Goal: Information Seeking & Learning: Check status

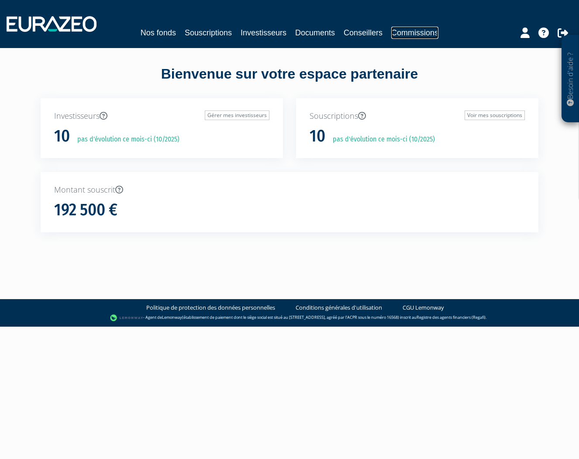
click at [416, 29] on link "Commissions" at bounding box center [414, 33] width 47 height 12
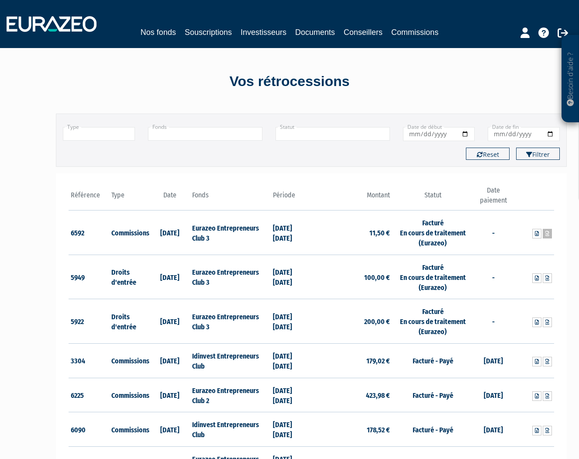
click at [546, 233] on icon at bounding box center [547, 233] width 4 height 5
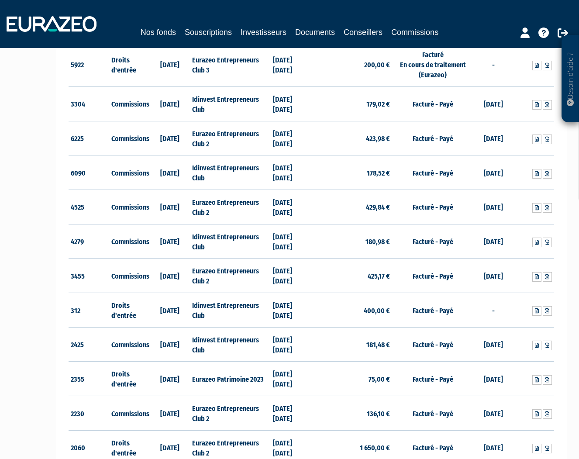
scroll to position [243, 0]
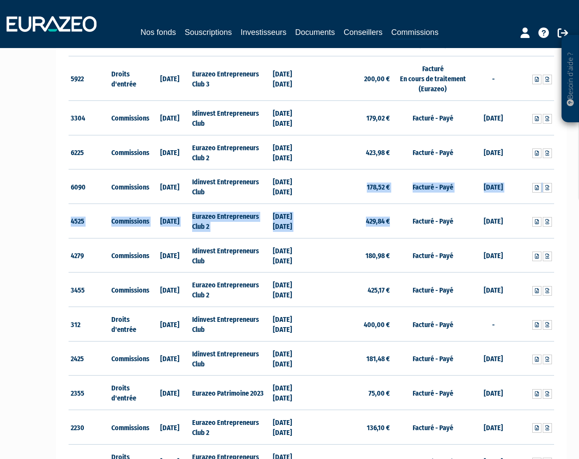
drag, startPoint x: 347, startPoint y: 186, endPoint x: 389, endPoint y: 225, distance: 57.7
click at [389, 225] on tbody "6592 Commissions 03/09/2025 Eurazeo Entrepreneurs Club 3 14/05/2025 30/06/2025 …" at bounding box center [311, 292] width 485 height 648
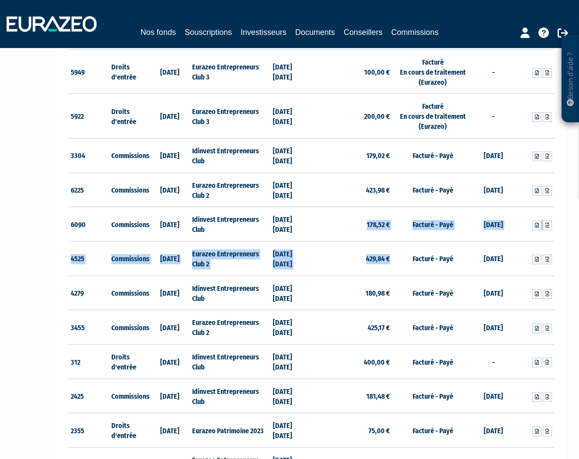
scroll to position [204, 0]
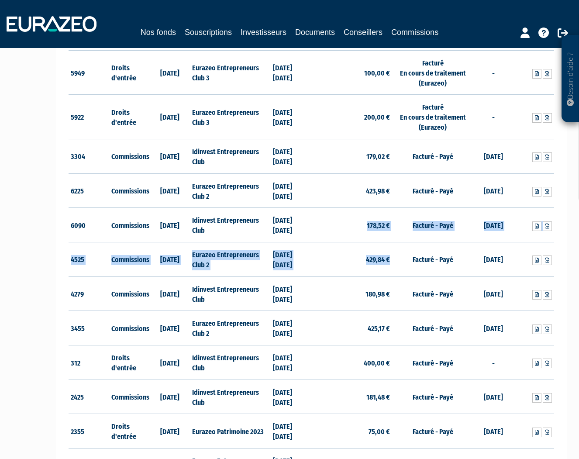
click at [388, 229] on td "178,52 €" at bounding box center [351, 225] width 81 height 34
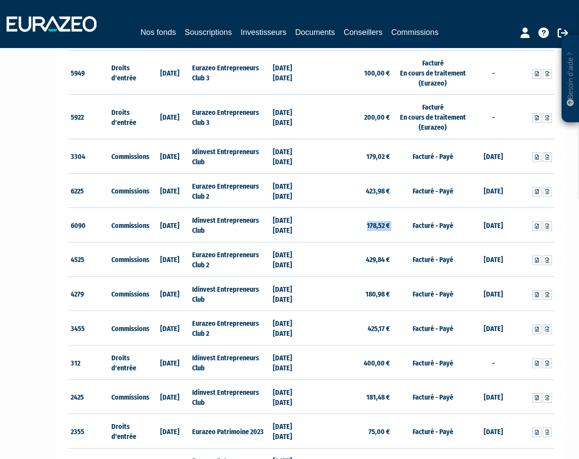
drag, startPoint x: 392, startPoint y: 224, endPoint x: 361, endPoint y: 222, distance: 31.0
click at [361, 222] on tr "6090 Commissions 31/07/2025 Idinvest Entrepreneurs Club 31/12/2024 30/06/2025 1…" at bounding box center [311, 225] width 485 height 34
drag, startPoint x: 363, startPoint y: 191, endPoint x: 397, endPoint y: 193, distance: 33.7
click at [397, 193] on tr "6225 Commissions 31/07/2025 Eurazeo Entrepreneurs Club 2 31/12/2024 30/06/2025 …" at bounding box center [311, 190] width 485 height 34
click at [546, 189] on icon at bounding box center [547, 191] width 4 height 5
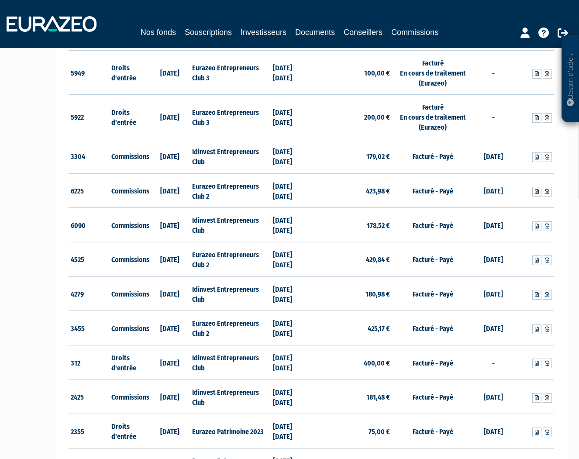
drag, startPoint x: 388, startPoint y: 228, endPoint x: 367, endPoint y: 227, distance: 21.4
click at [388, 228] on td "178,52 €" at bounding box center [351, 225] width 81 height 34
click at [549, 228] on icon at bounding box center [547, 225] width 4 height 5
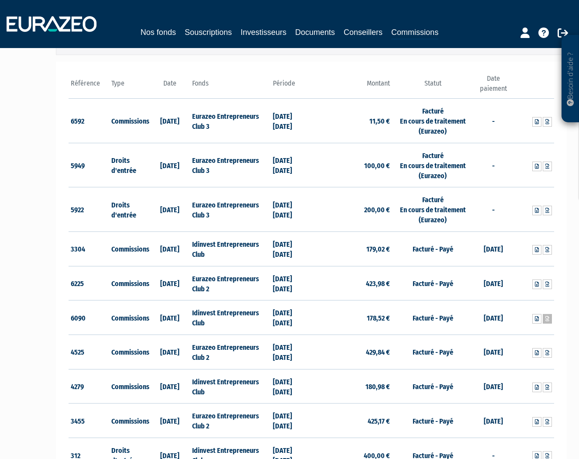
scroll to position [109, 0]
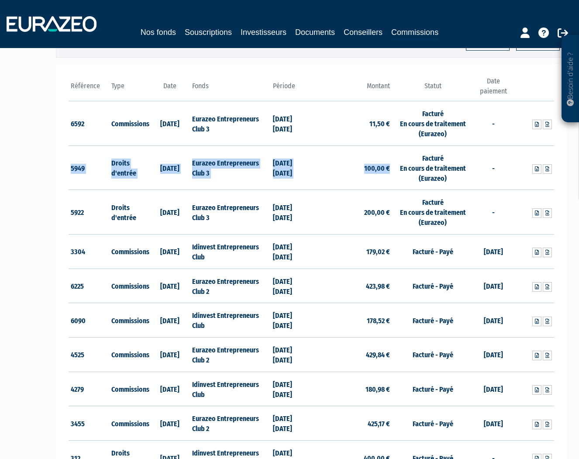
drag, startPoint x: 72, startPoint y: 168, endPoint x: 378, endPoint y: 178, distance: 307.0
click at [378, 178] on tr "5949 Droits d'entrée 18/07/2025 Eurazeo Entrepreneurs Club 3 01/06/2025 30/06/2…" at bounding box center [311, 167] width 485 height 45
click at [546, 169] on icon at bounding box center [547, 168] width 4 height 5
click at [559, 194] on div "Référence Type Date 6592 Commissions 03/09/2025 11,50 €" at bounding box center [311, 412] width 511 height 697
click at [534, 170] on link at bounding box center [536, 169] width 9 height 10
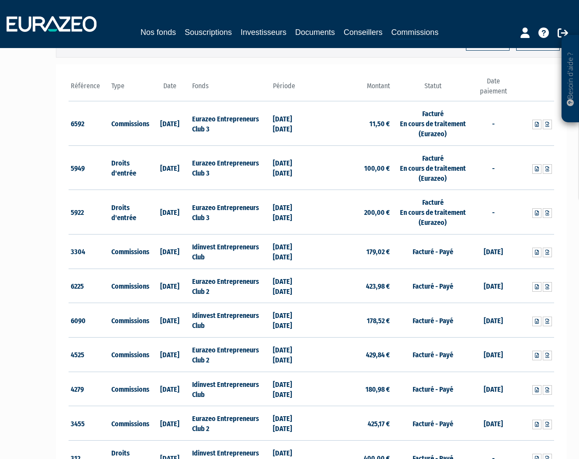
click at [375, 190] on td "200,00 €" at bounding box center [351, 212] width 81 height 45
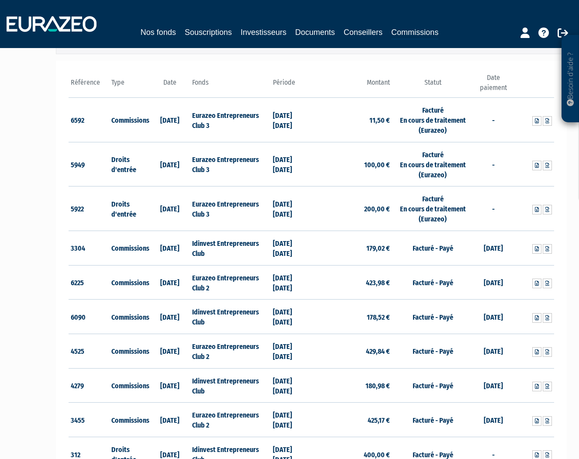
scroll to position [121, 0]
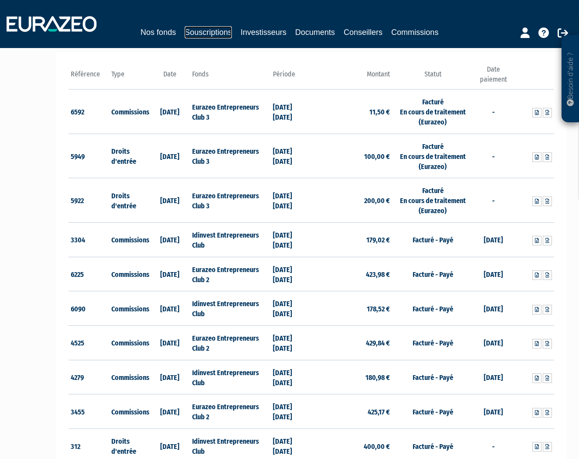
click at [196, 34] on link "Souscriptions" at bounding box center [208, 32] width 47 height 12
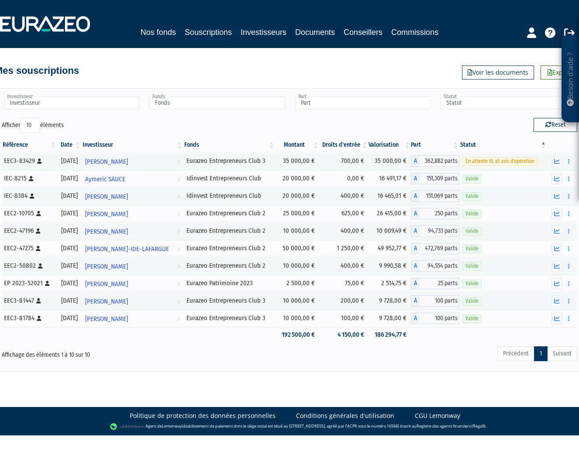
click at [130, 134] on div "Afficher 10 25 50 100 éléments" at bounding box center [142, 126] width 281 height 17
drag, startPoint x: 3, startPoint y: 319, endPoint x: 533, endPoint y: 333, distance: 530.5
click at [533, 333] on tbody "EEC3-83429 [Français] Personne physique [DATE] [PERSON_NAME] Voir l'investisseur" at bounding box center [289, 247] width 575 height 190
click at [404, 31] on link "Commissions" at bounding box center [414, 32] width 47 height 12
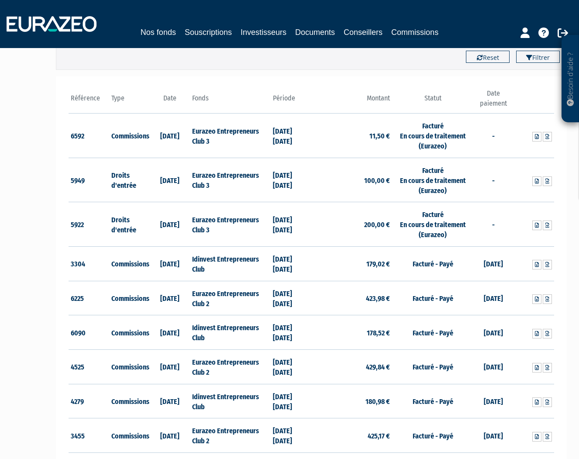
scroll to position [100, 0]
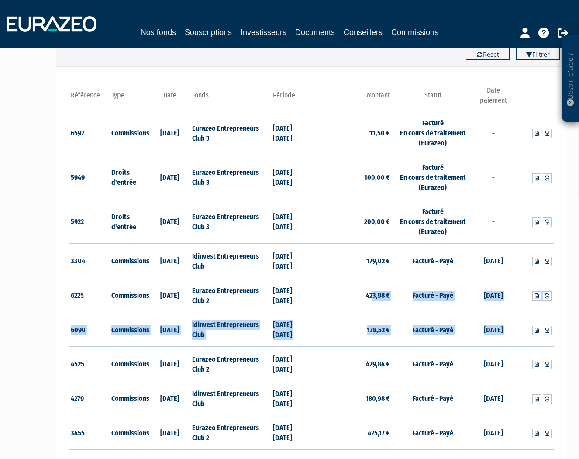
drag, startPoint x: 373, startPoint y: 294, endPoint x: 520, endPoint y: 324, distance: 150.6
click at [520, 324] on tbody "6592 Commissions 03/09/2025 Eurazeo Entrepreneurs Club 3 14/05/2025 30/06/2025 …" at bounding box center [311, 434] width 485 height 648
click at [536, 297] on icon at bounding box center [537, 295] width 4 height 5
click at [536, 331] on icon at bounding box center [537, 330] width 4 height 5
